Goal: Check status: Check status

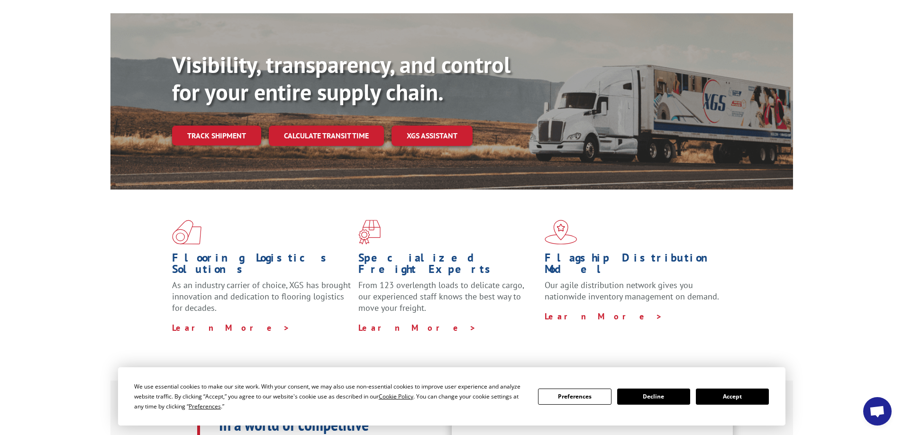
scroll to position [95, 0]
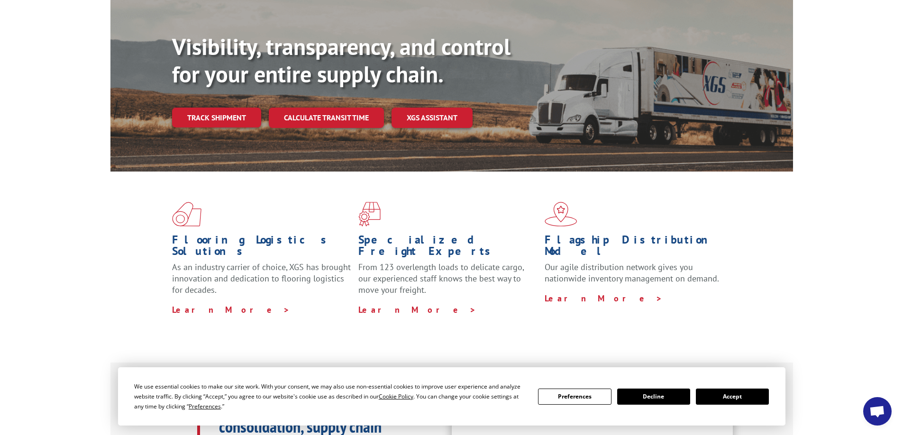
drag, startPoint x: 738, startPoint y: 398, endPoint x: 733, endPoint y: 394, distance: 6.7
click at [738, 398] on button "Accept" at bounding box center [732, 397] width 73 height 16
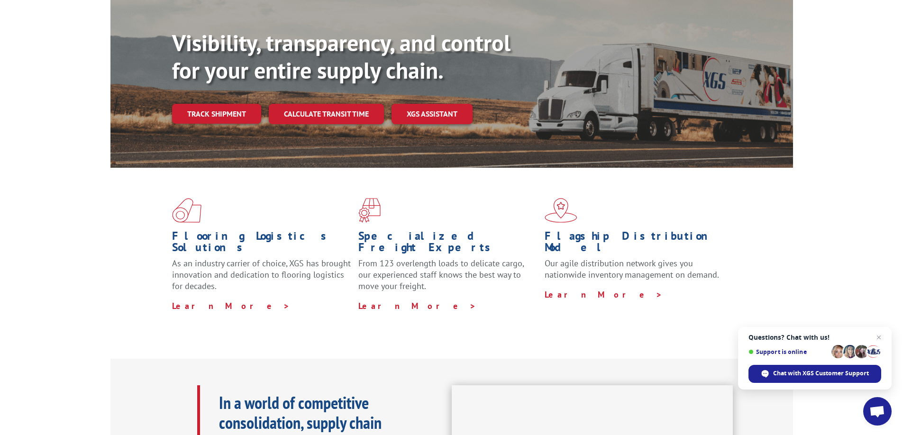
scroll to position [0, 0]
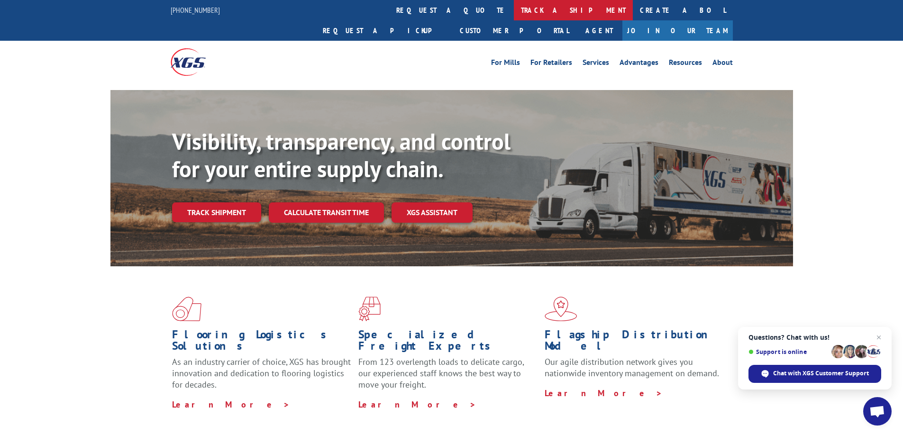
click at [514, 6] on link "track a shipment" at bounding box center [573, 10] width 119 height 20
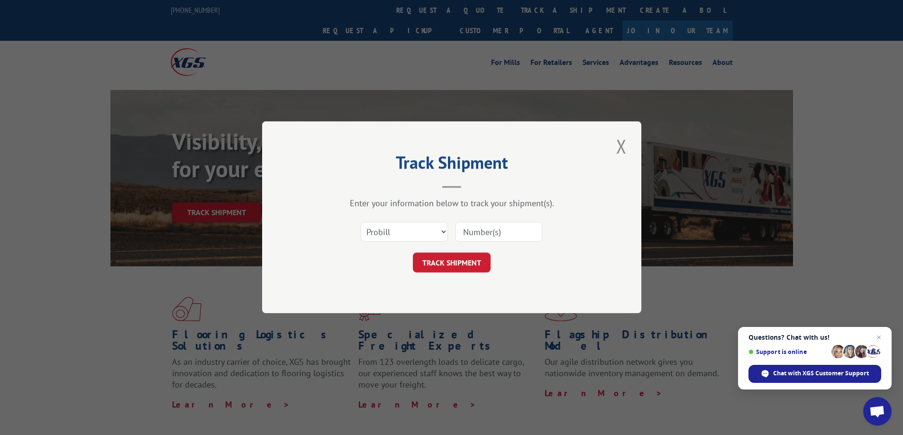
paste input "16955577"
type input "16955577"
click at [411, 231] on select "Select category... Probill BOL PO" at bounding box center [404, 232] width 87 height 20
click at [449, 261] on button "TRACK SHIPMENT" at bounding box center [452, 263] width 78 height 20
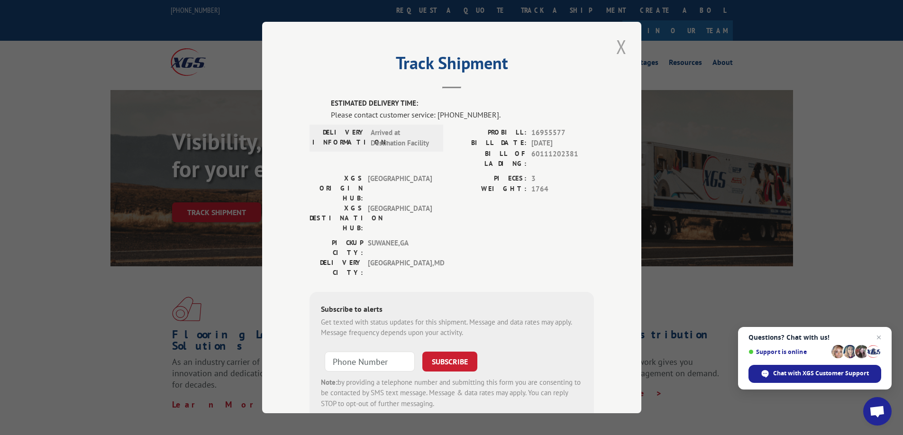
click at [619, 46] on button "Close modal" at bounding box center [622, 47] width 16 height 26
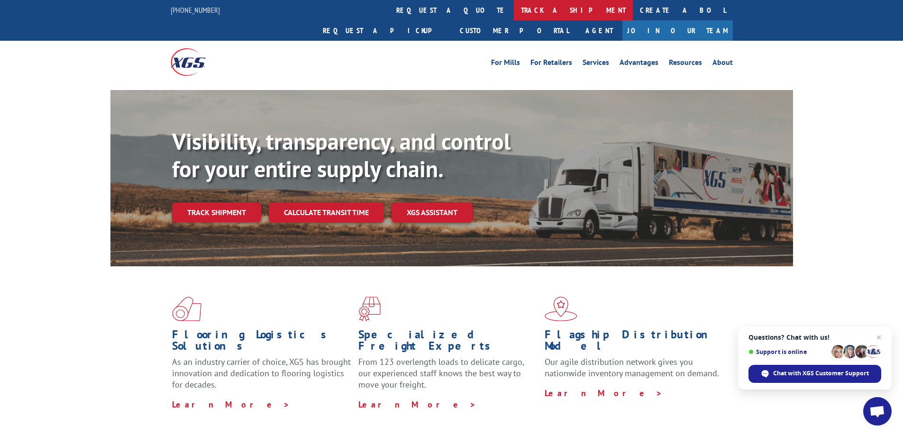
click at [514, 10] on link "track a shipment" at bounding box center [573, 10] width 119 height 20
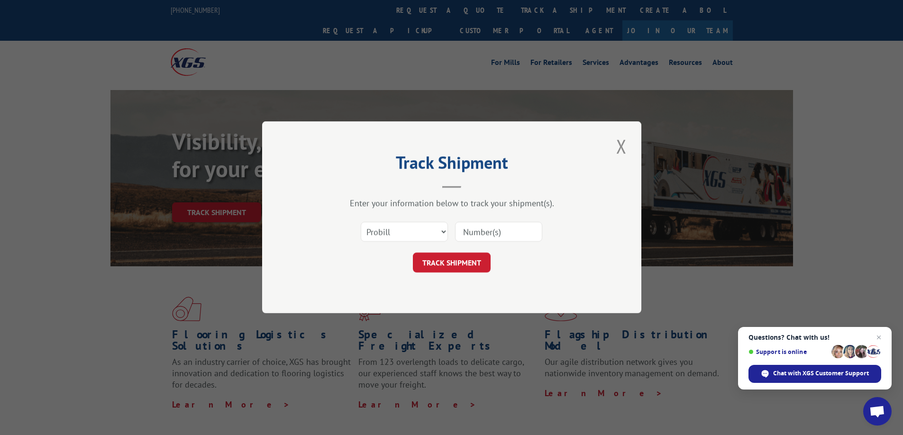
paste input "16955577"
type input "16955577"
click at [458, 262] on button "TRACK SHIPMENT" at bounding box center [452, 263] width 78 height 20
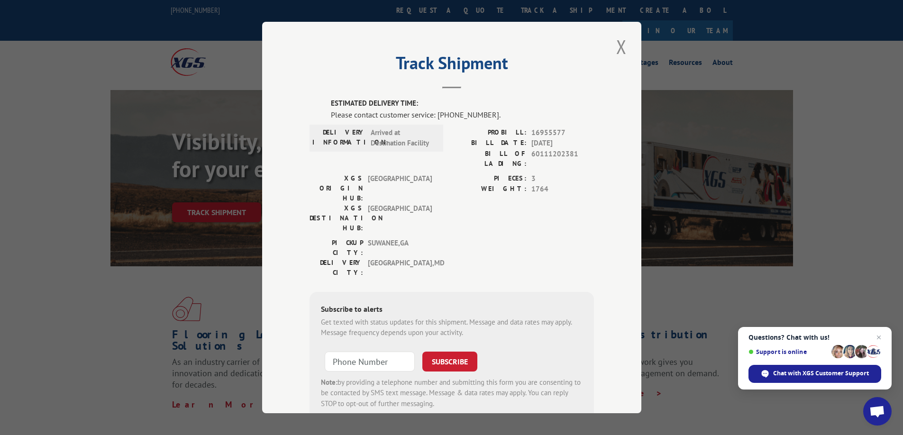
click at [359, 203] on label "XGS DESTINATION HUB:" at bounding box center [337, 218] width 54 height 30
drag, startPoint x: 308, startPoint y: 183, endPoint x: 411, endPoint y: 192, distance: 103.3
click at [411, 203] on div "XGS DESTINATION HUB: [GEOGRAPHIC_DATA]" at bounding box center [374, 218] width 128 height 30
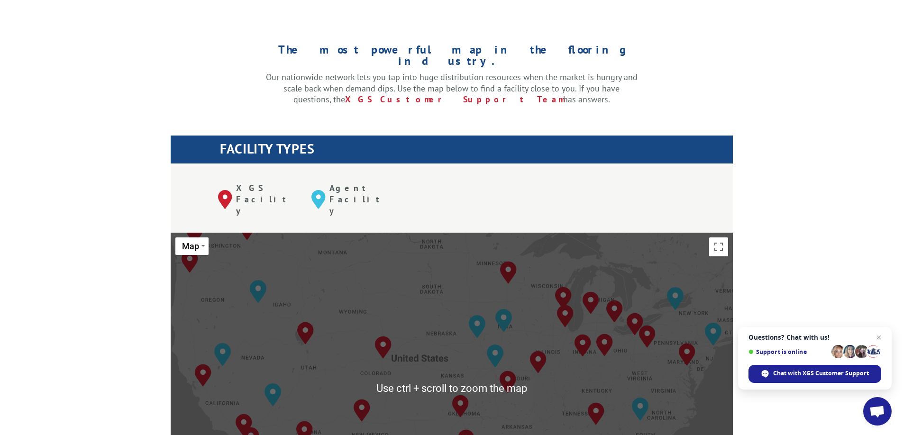
scroll to position [379, 0]
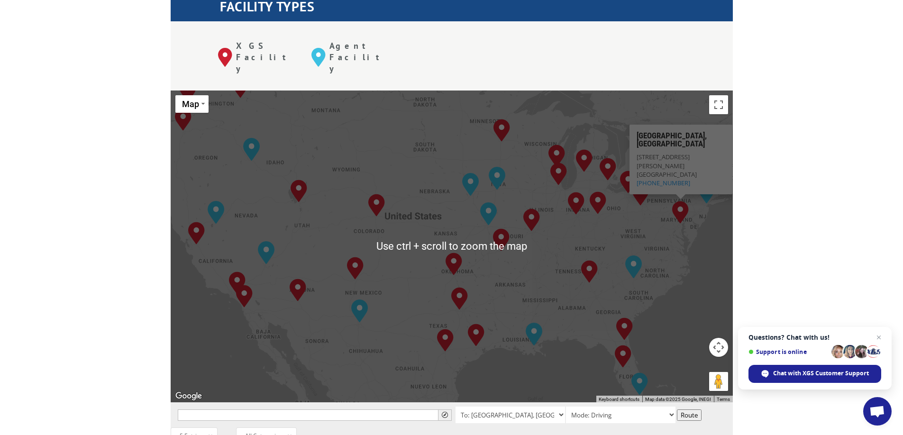
click at [688, 201] on img "Baltimore, MD" at bounding box center [680, 212] width 17 height 23
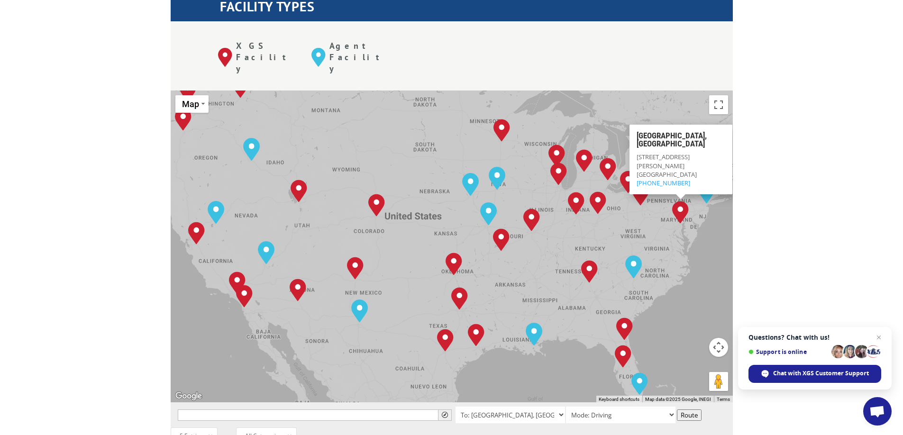
click at [675, 201] on img "Baltimore, MD" at bounding box center [680, 212] width 17 height 23
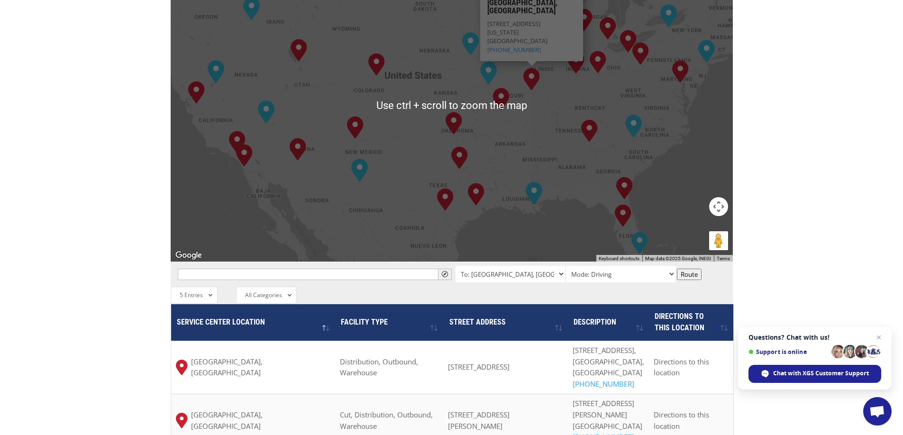
scroll to position [522, 0]
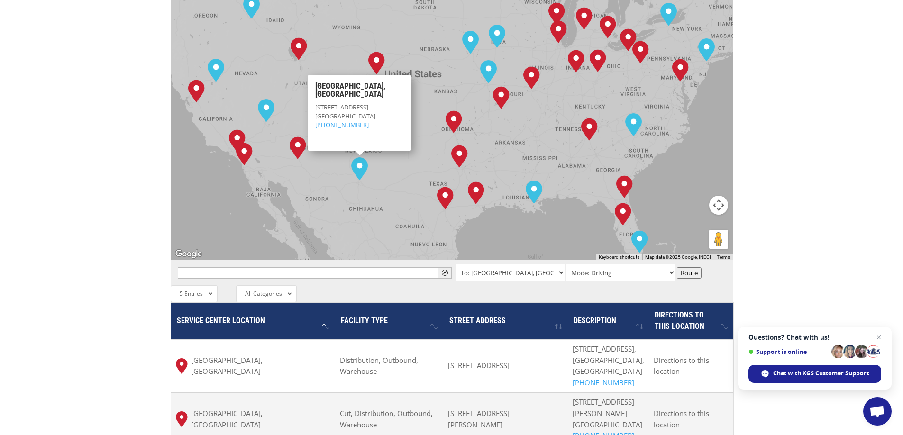
click at [688, 409] on span "Directions to this location" at bounding box center [681, 419] width 55 height 21
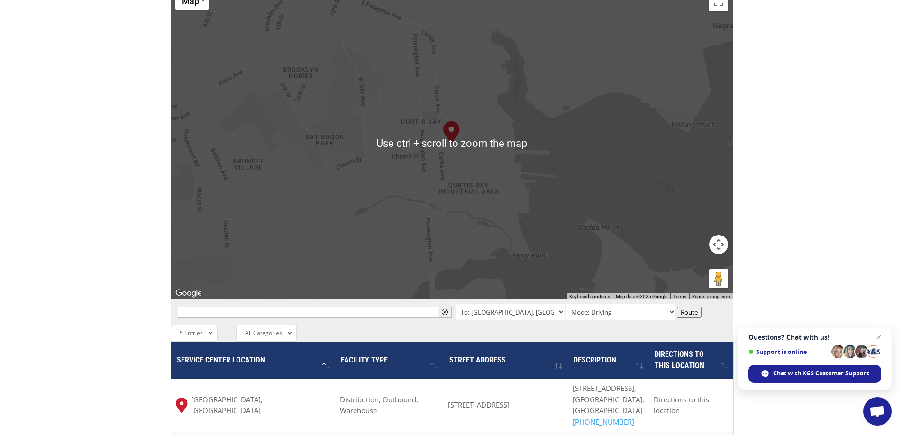
scroll to position [474, 0]
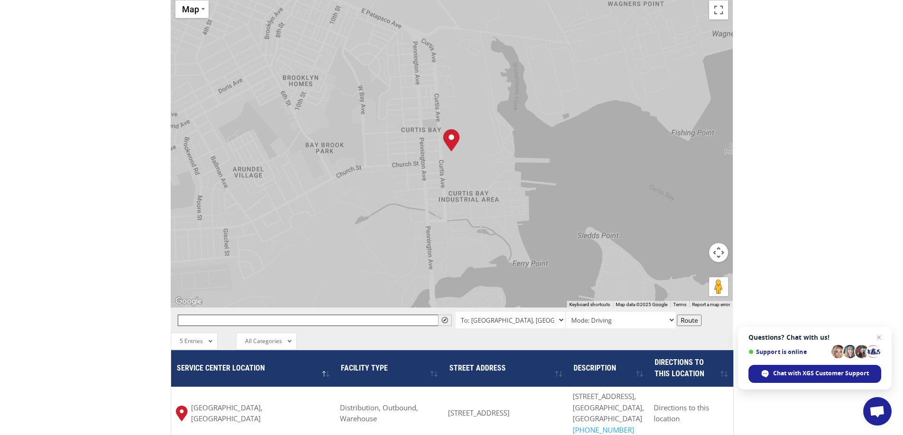
click at [356, 315] on input "text" at bounding box center [315, 320] width 274 height 11
paste input "3290 North Charles Street Baltimore, Maryland 21218"
type input "3290 North Charles Street Baltimore, Maryland 21218"
click at [555, 312] on select "To: Albuquerque, NM To: Baltimore, MD To: Boise, ID To: Charlotte, NC To: Chica…" at bounding box center [511, 320] width 110 height 17
select select "4501 Curtis Ave, Baltimore, MD 21226, USA"
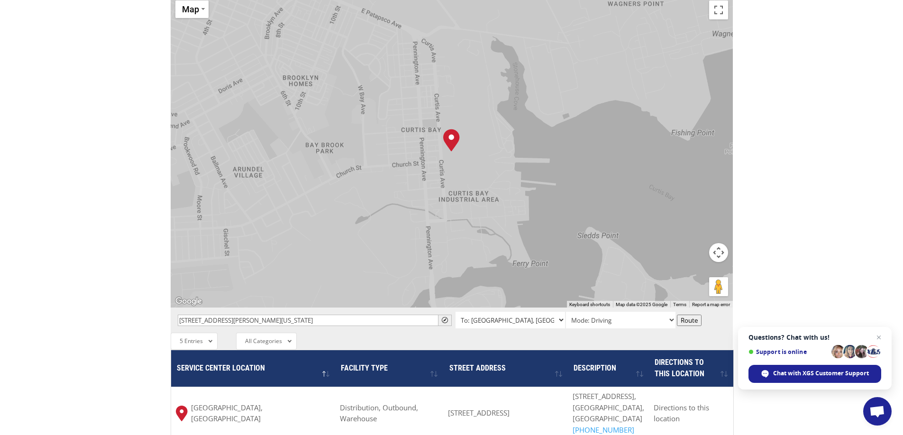
click at [456, 312] on select "To: Albuquerque, NM To: Baltimore, MD To: Boise, ID To: Charlotte, NC To: Chica…" at bounding box center [511, 320] width 110 height 17
click at [691, 315] on button "Route" at bounding box center [689, 320] width 25 height 11
